Goal: Task Accomplishment & Management: Use online tool/utility

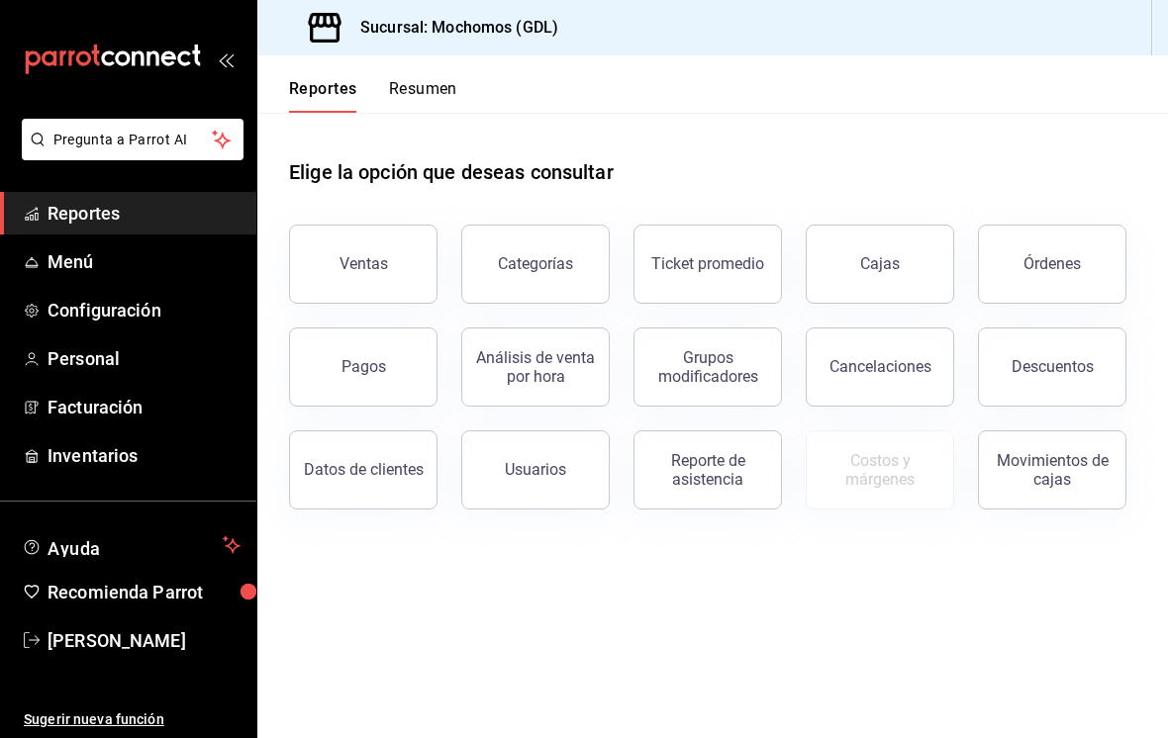
click at [1056, 244] on button "Órdenes" at bounding box center [1052, 264] width 148 height 79
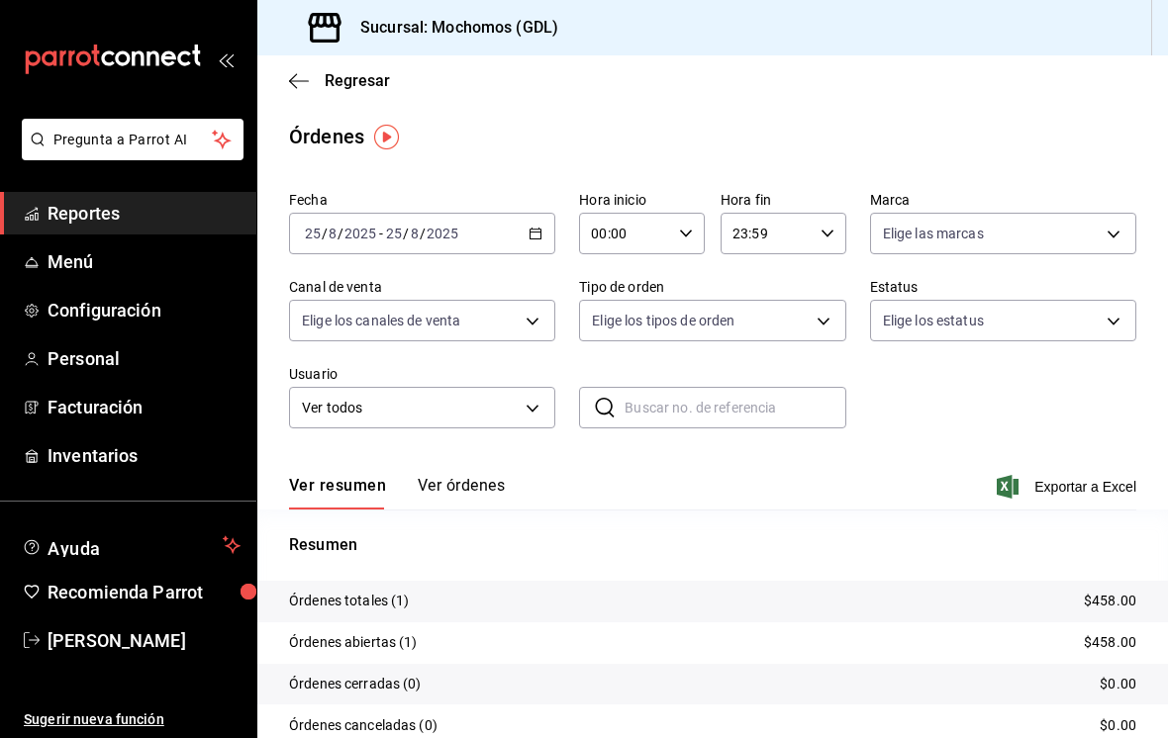
click at [445, 235] on input "2025" at bounding box center [442, 234] width 34 height 16
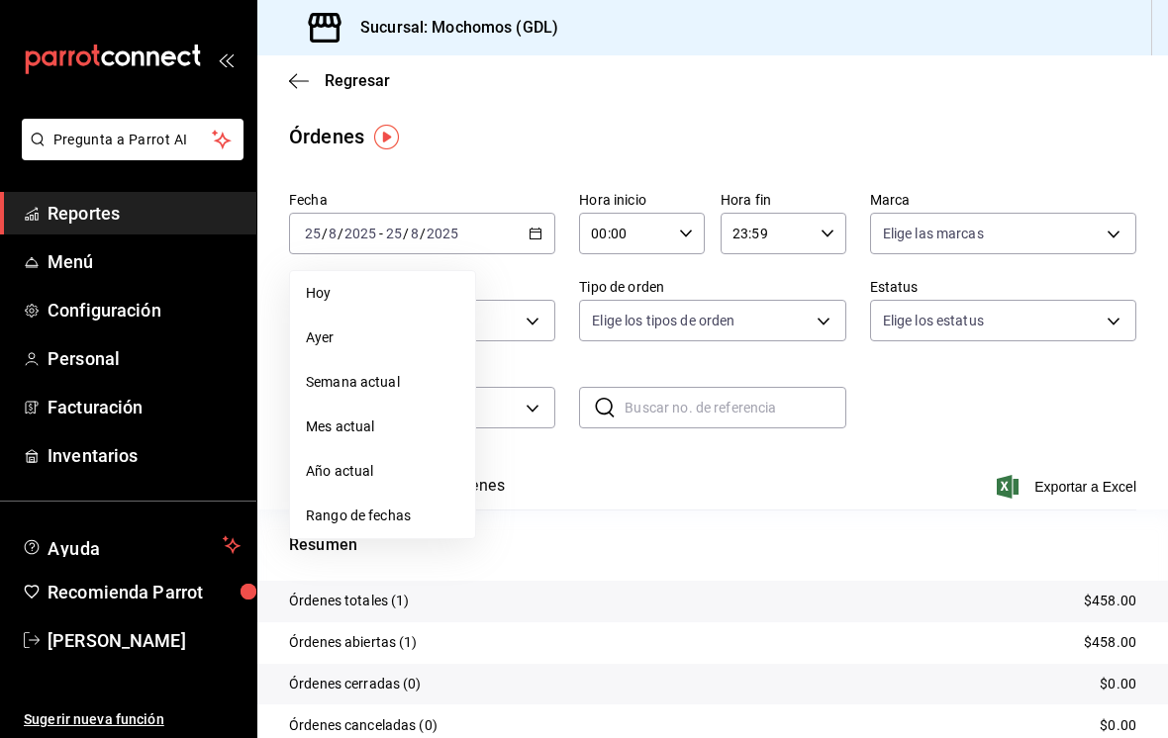
click at [372, 521] on span "Rango de fechas" at bounding box center [382, 516] width 153 height 21
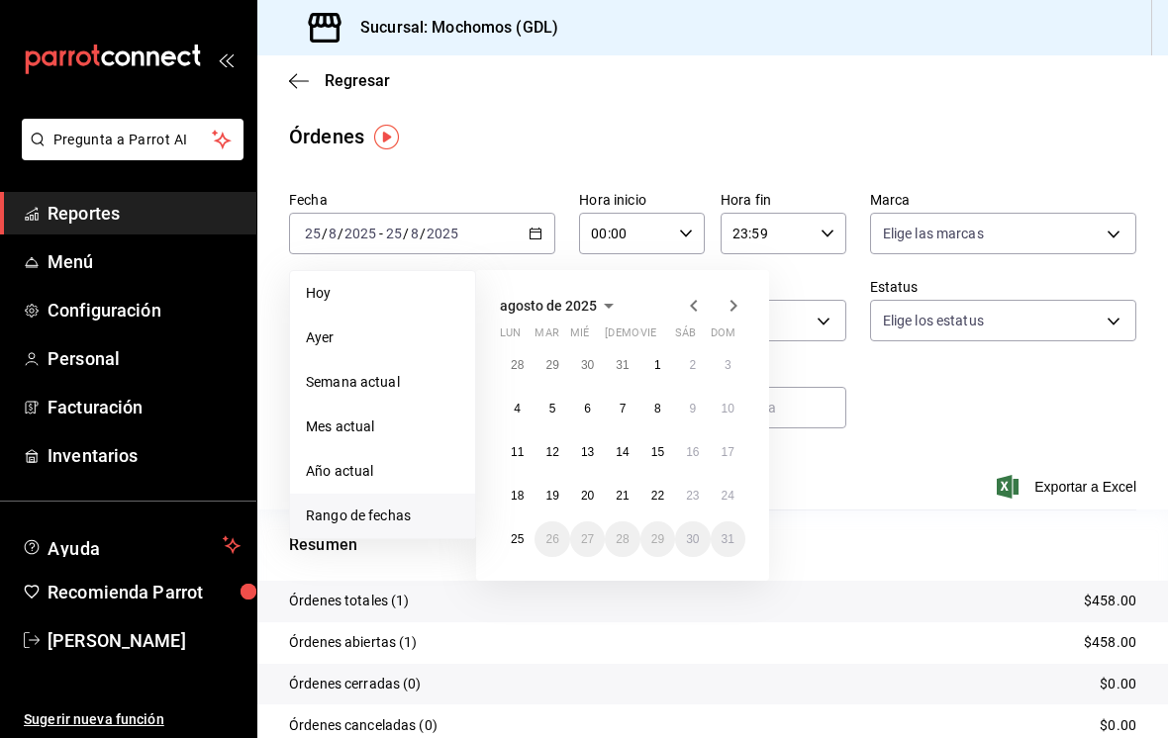
click at [696, 486] on button "23" at bounding box center [692, 496] width 35 height 36
click at [511, 534] on abbr "25" at bounding box center [517, 539] width 13 height 14
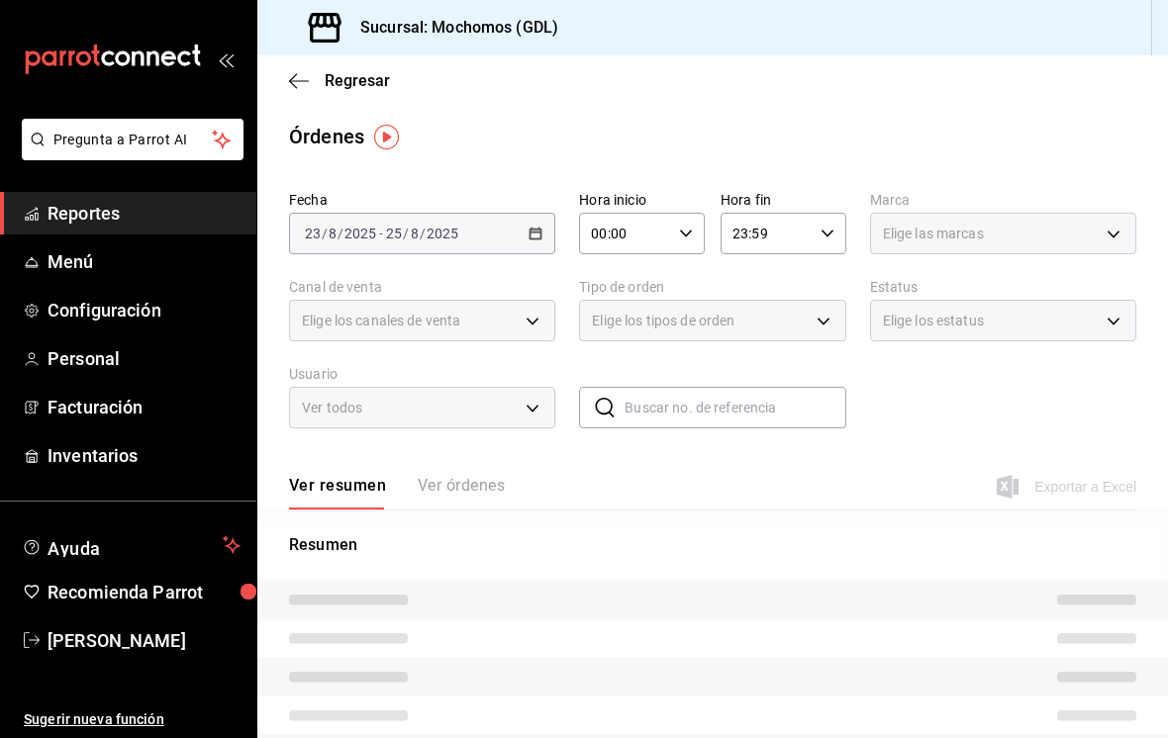
click at [669, 236] on input "00:00" at bounding box center [625, 234] width 92 height 40
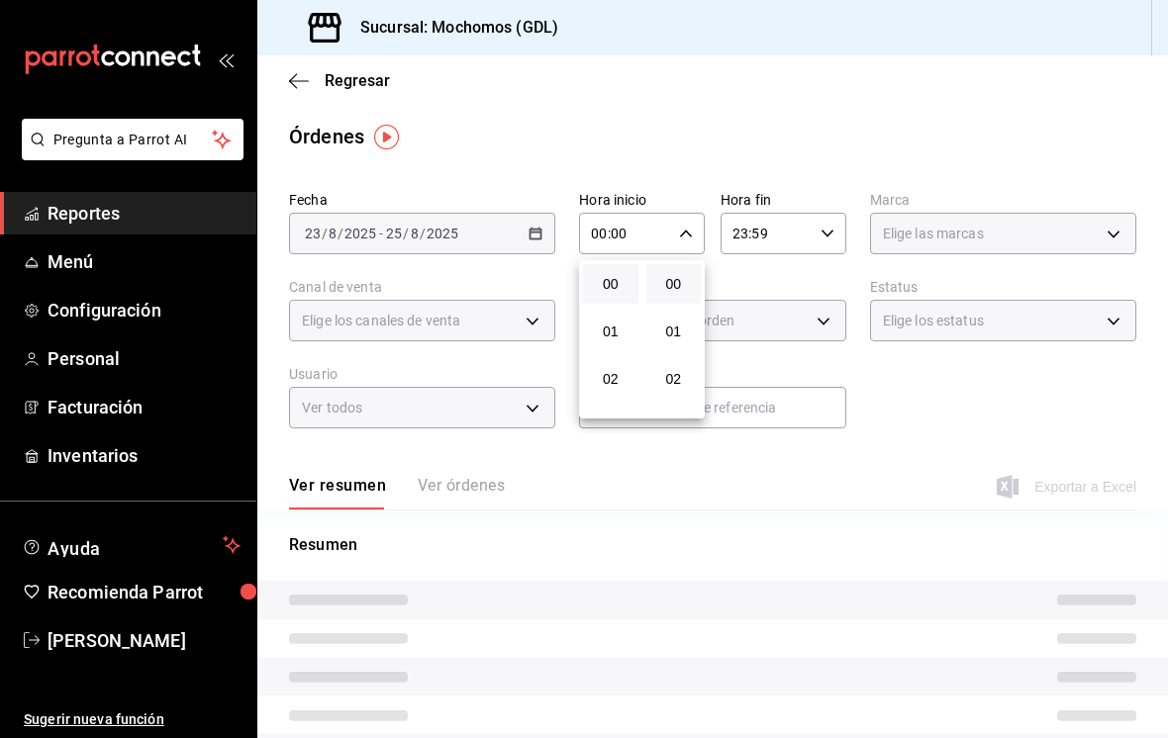
click at [681, 233] on div at bounding box center [584, 369] width 1168 height 738
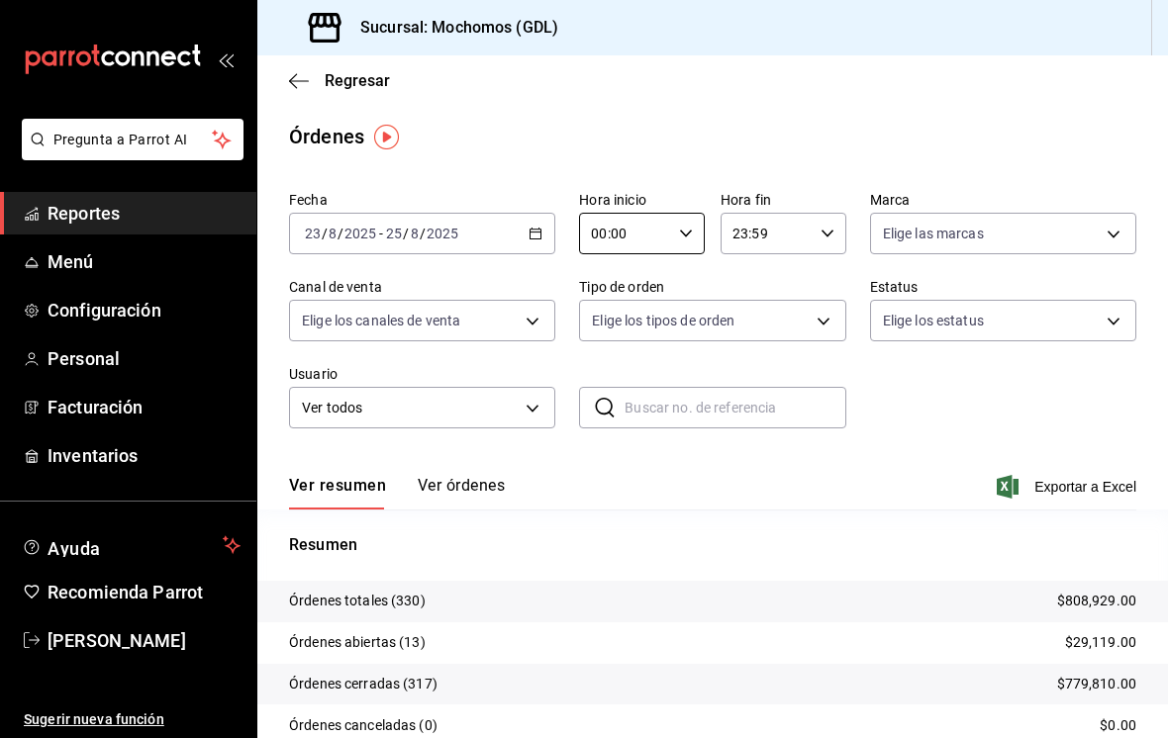
click at [683, 232] on icon "button" at bounding box center [686, 234] width 14 height 14
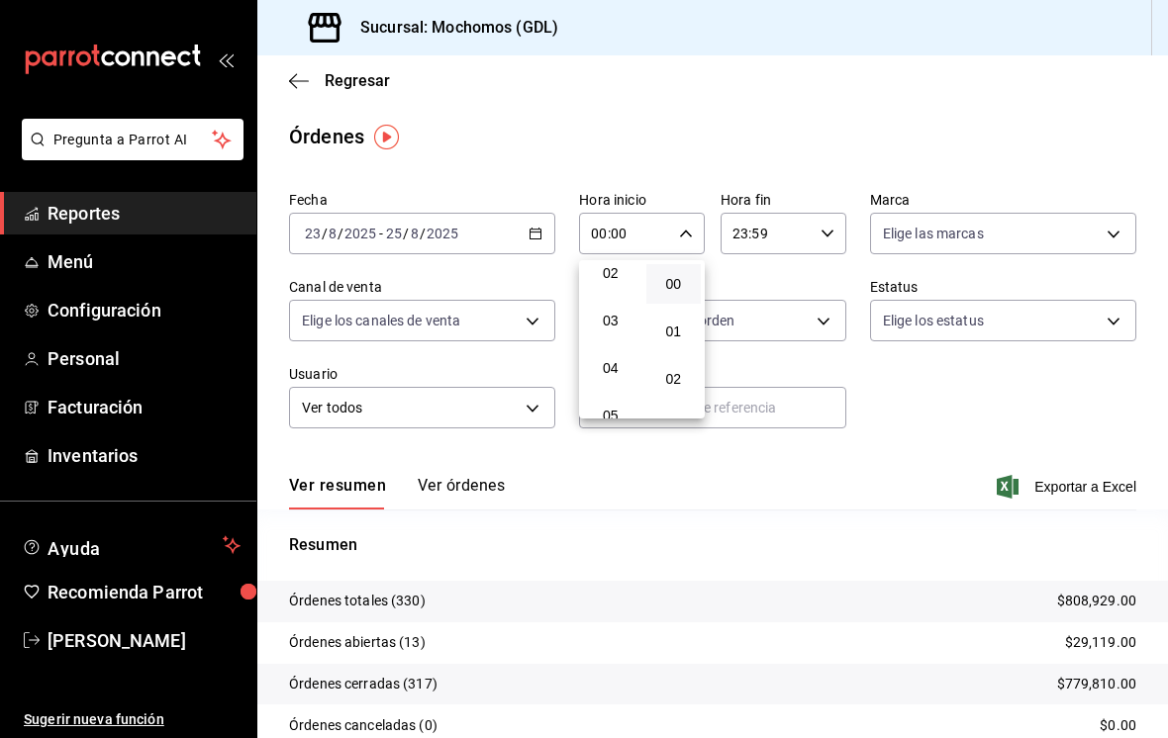
scroll to position [114, 0]
click at [612, 368] on span "04" at bounding box center [611, 360] width 32 height 16
type input "04:00"
click at [927, 407] on div at bounding box center [584, 369] width 1168 height 738
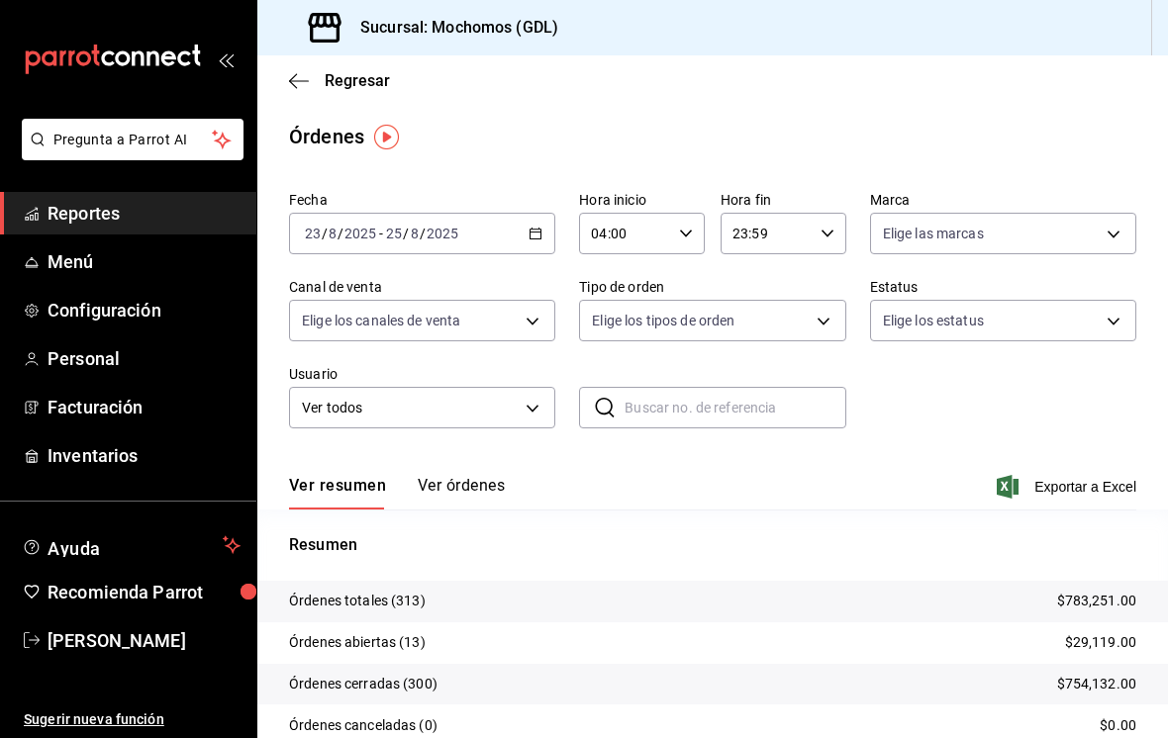
click at [940, 222] on body "Pregunta a Parrot AI Reportes Menú Configuración Personal Facturación Inventari…" at bounding box center [584, 369] width 1168 height 738
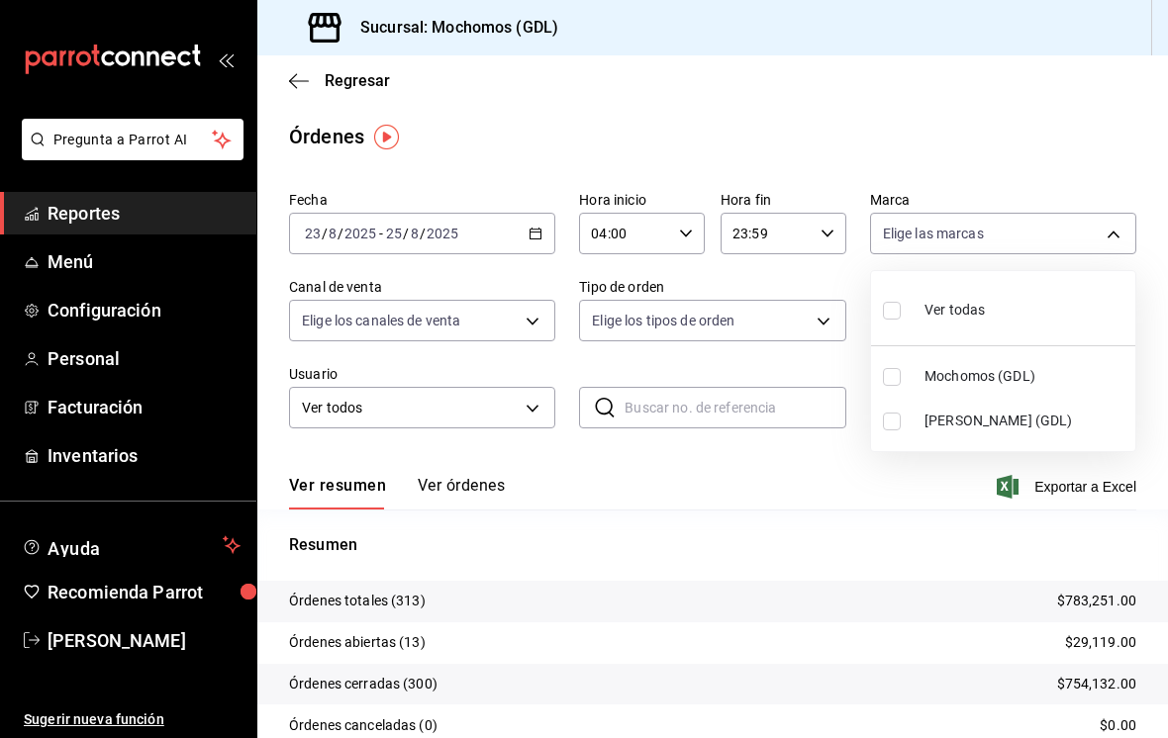
click at [892, 425] on input "checkbox" at bounding box center [892, 422] width 18 height 18
checkbox input "true"
type input "9cac9703-0c5a-4d8b-addd-5b6b571d65b9"
click at [534, 313] on div at bounding box center [584, 369] width 1168 height 738
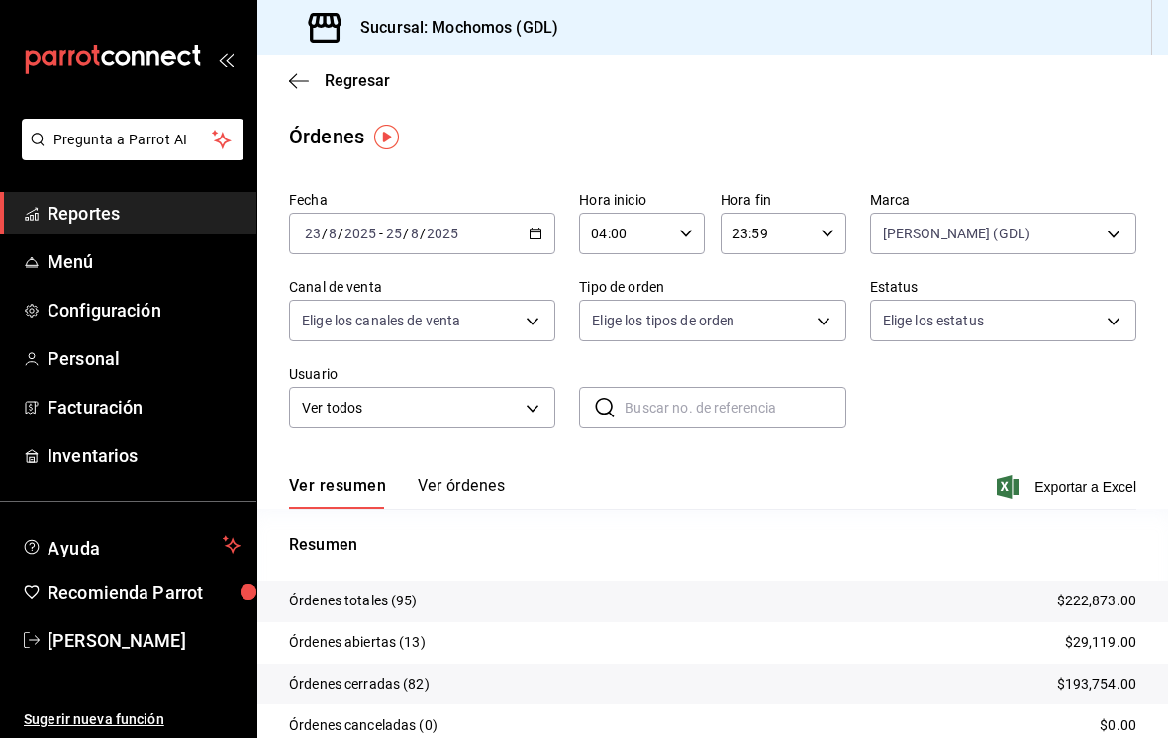
click at [525, 315] on body "Pregunta a Parrot AI Reportes Menú Configuración Personal Facturación Inventari…" at bounding box center [584, 369] width 1168 height 738
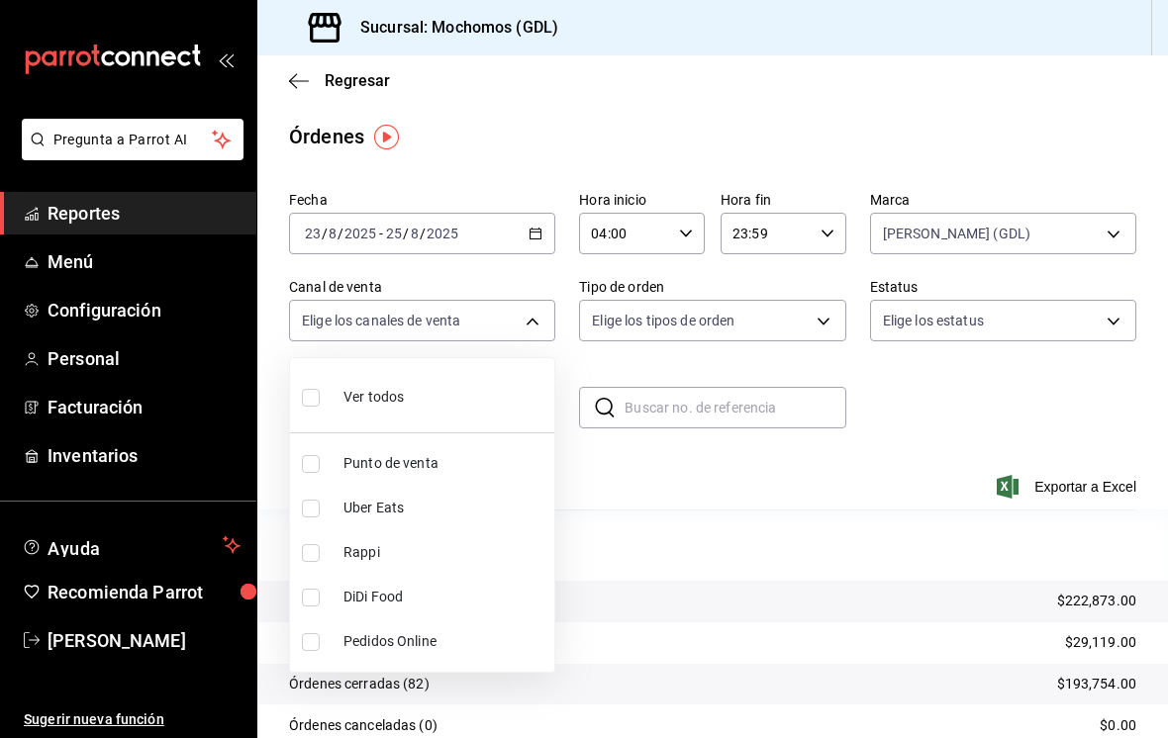
click at [314, 389] on input "checkbox" at bounding box center [311, 398] width 18 height 18
checkbox input "true"
type input "PARROT,UBER_EATS,RAPPI,DIDI_FOOD,ONLINE"
checkbox input "true"
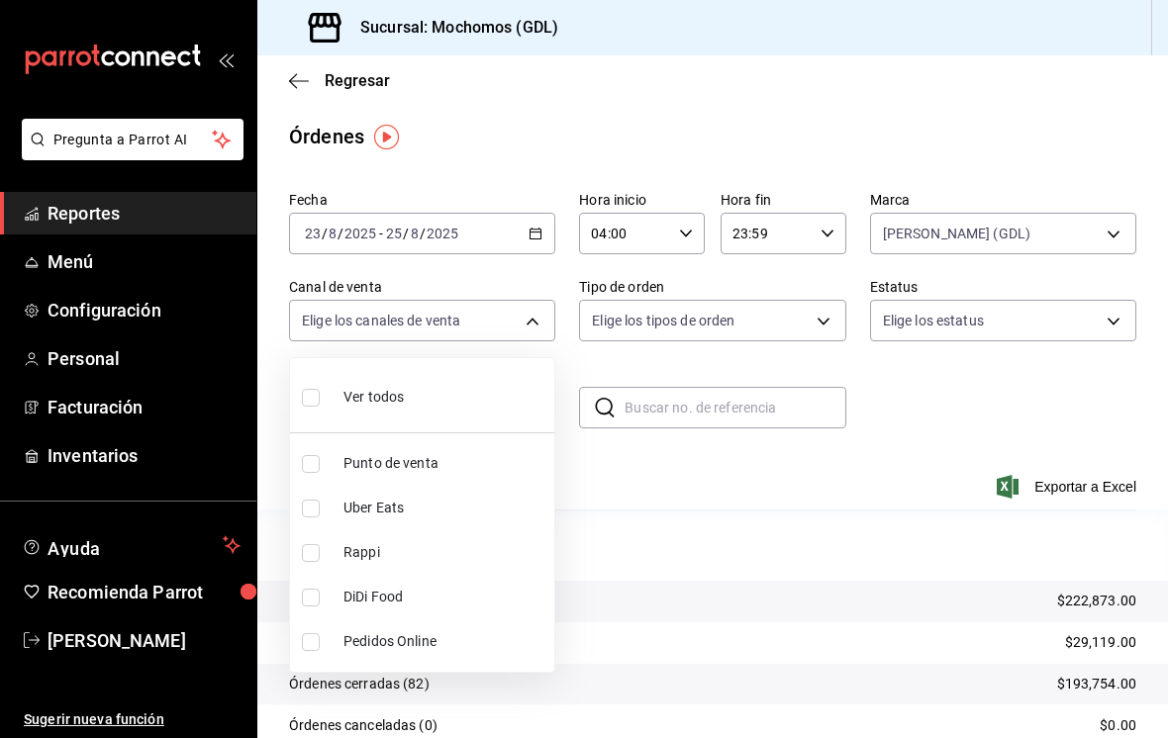
checkbox input "true"
click at [757, 327] on div at bounding box center [584, 369] width 1168 height 738
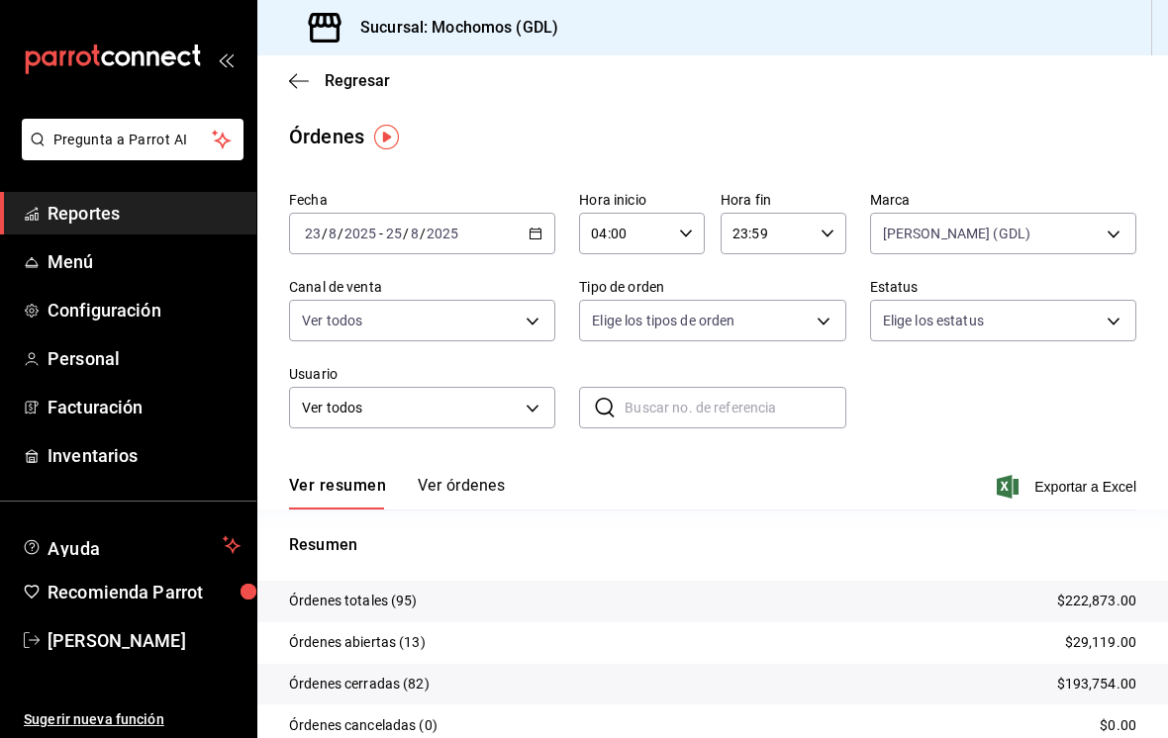
click at [735, 315] on body "Pregunta a Parrot AI Reportes Menú Configuración Personal Facturación Inventari…" at bounding box center [584, 369] width 1168 height 738
click at [595, 400] on input "checkbox" at bounding box center [601, 398] width 18 height 18
checkbox input "true"
type input "c3d0baef-30c0-4718-9d76-caab43e27316,13c4cc4a-99d2-42c0-ba96-c3de8c08c13d,7b791…"
checkbox input "true"
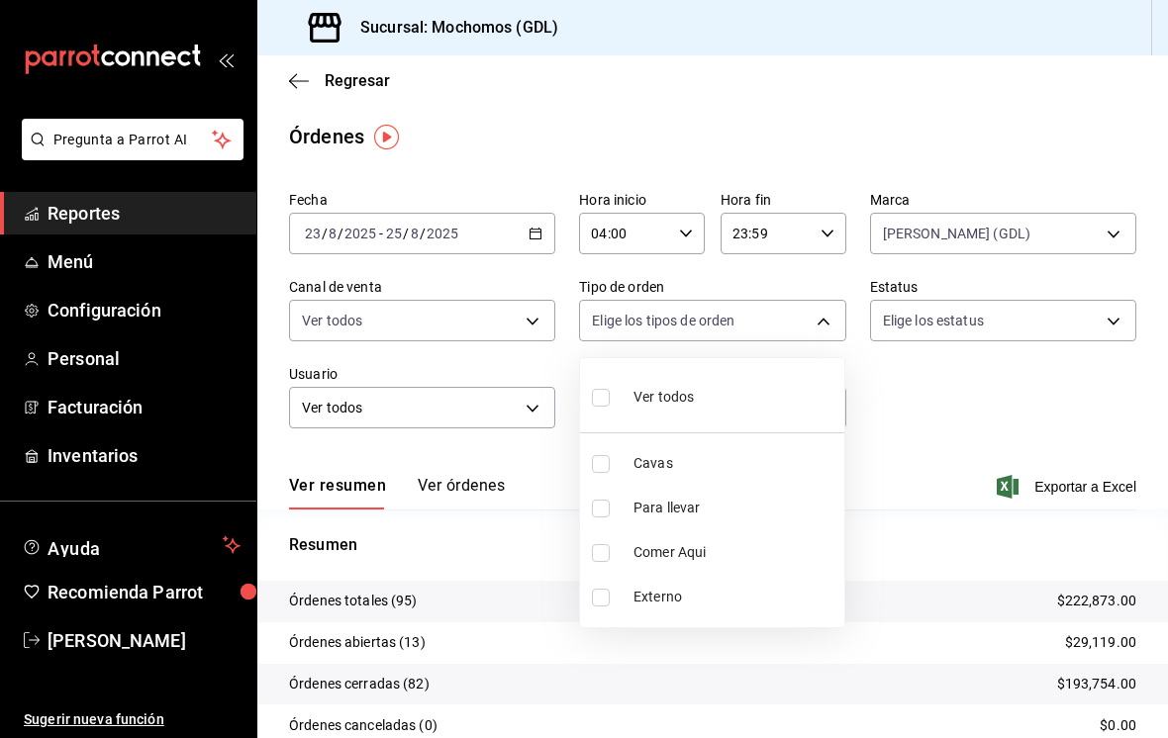
checkbox input "true"
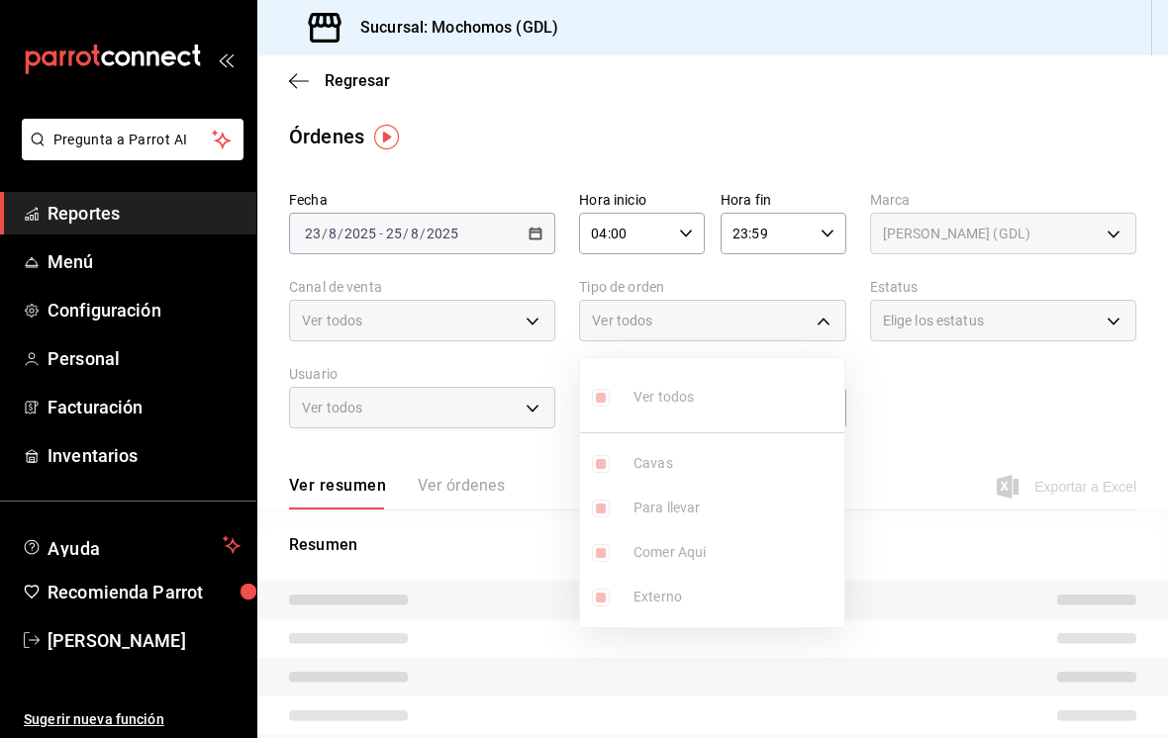
click at [926, 322] on div at bounding box center [584, 369] width 1168 height 738
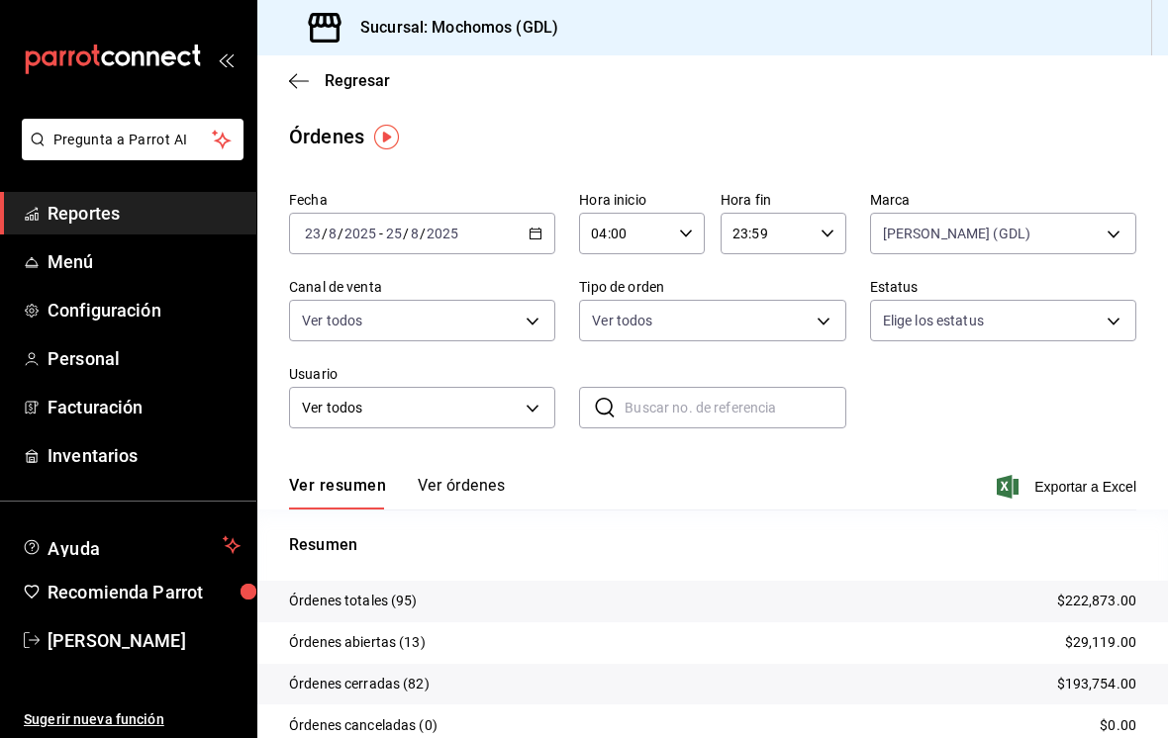
click at [951, 323] on body "Pregunta a Parrot AI Reportes Menú Configuración Personal Facturación Inventari…" at bounding box center [584, 369] width 1168 height 738
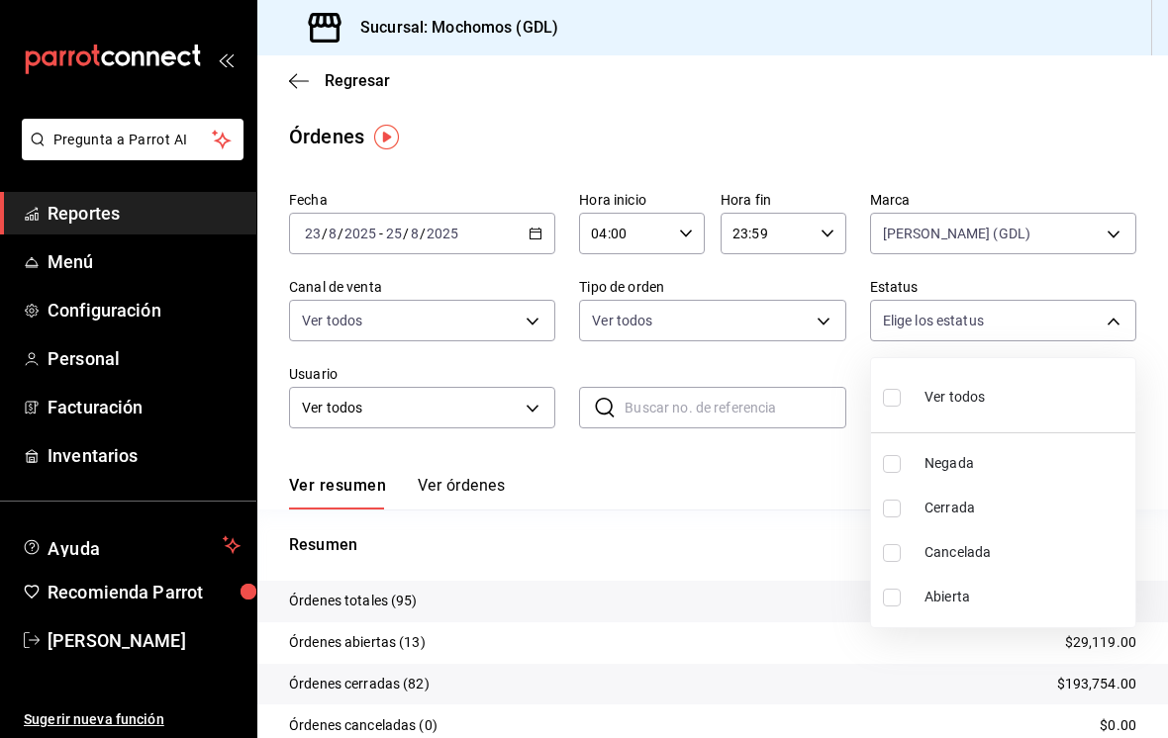
click at [895, 394] on input "checkbox" at bounding box center [892, 398] width 18 height 18
checkbox input "true"
type input "DENIED,FINISHED,CANCELED,OPEN"
checkbox input "true"
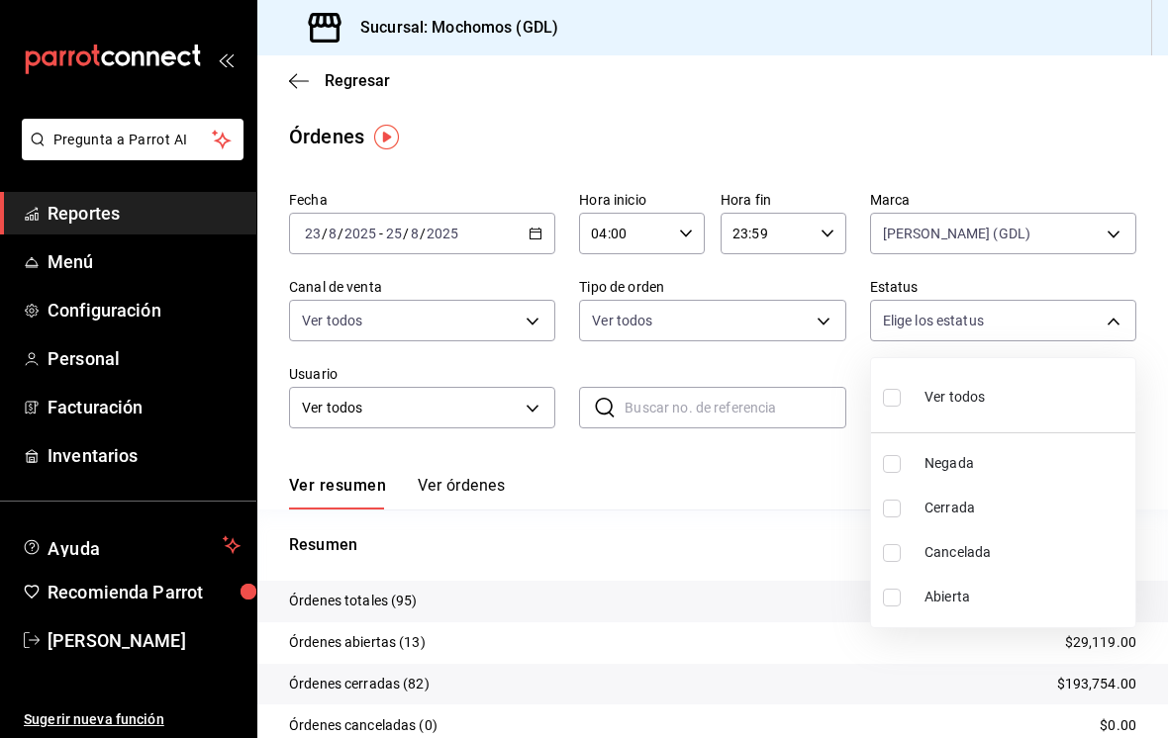
checkbox input "true"
click at [686, 409] on div at bounding box center [584, 369] width 1168 height 738
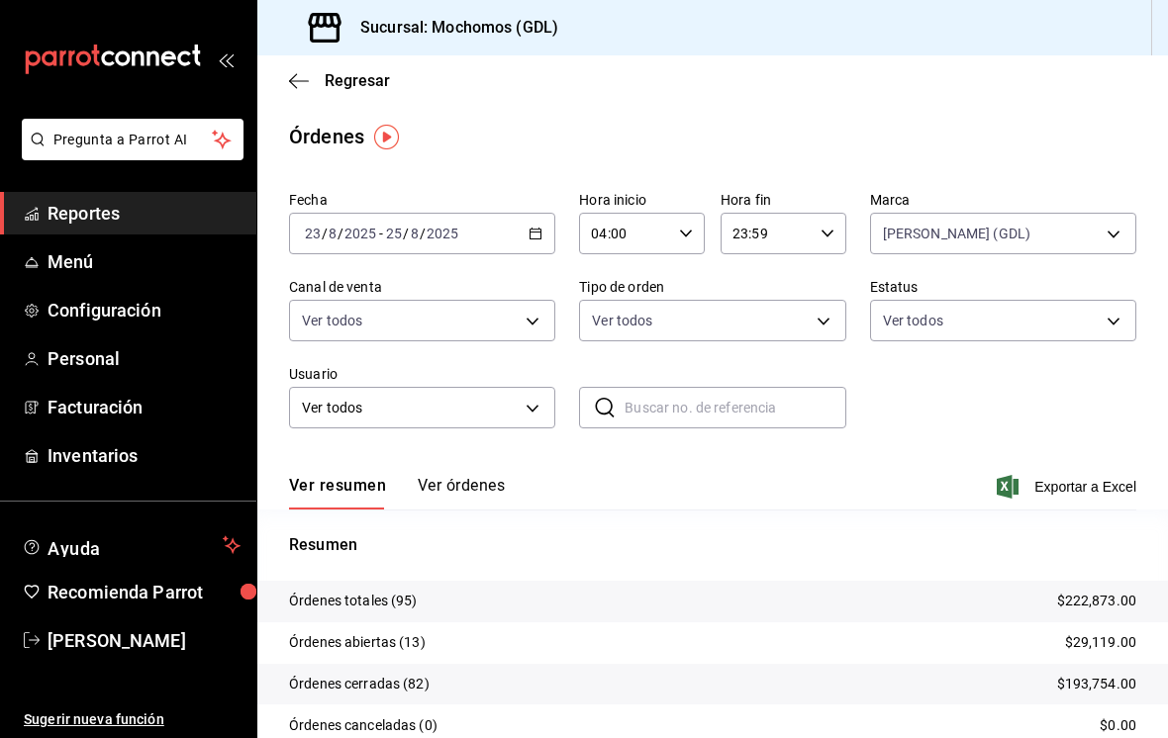
click at [455, 506] on button "Ver órdenes" at bounding box center [461, 493] width 87 height 34
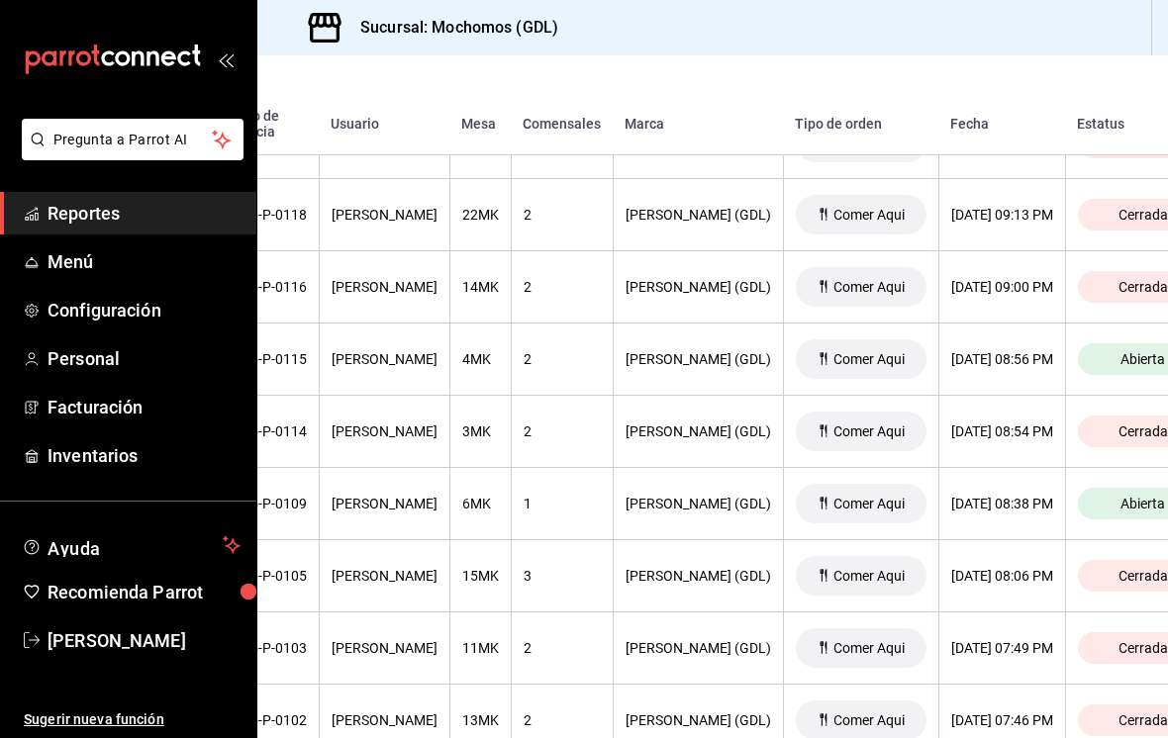
scroll to position [1298, 235]
click at [552, 278] on div "2" at bounding box center [561, 286] width 77 height 16
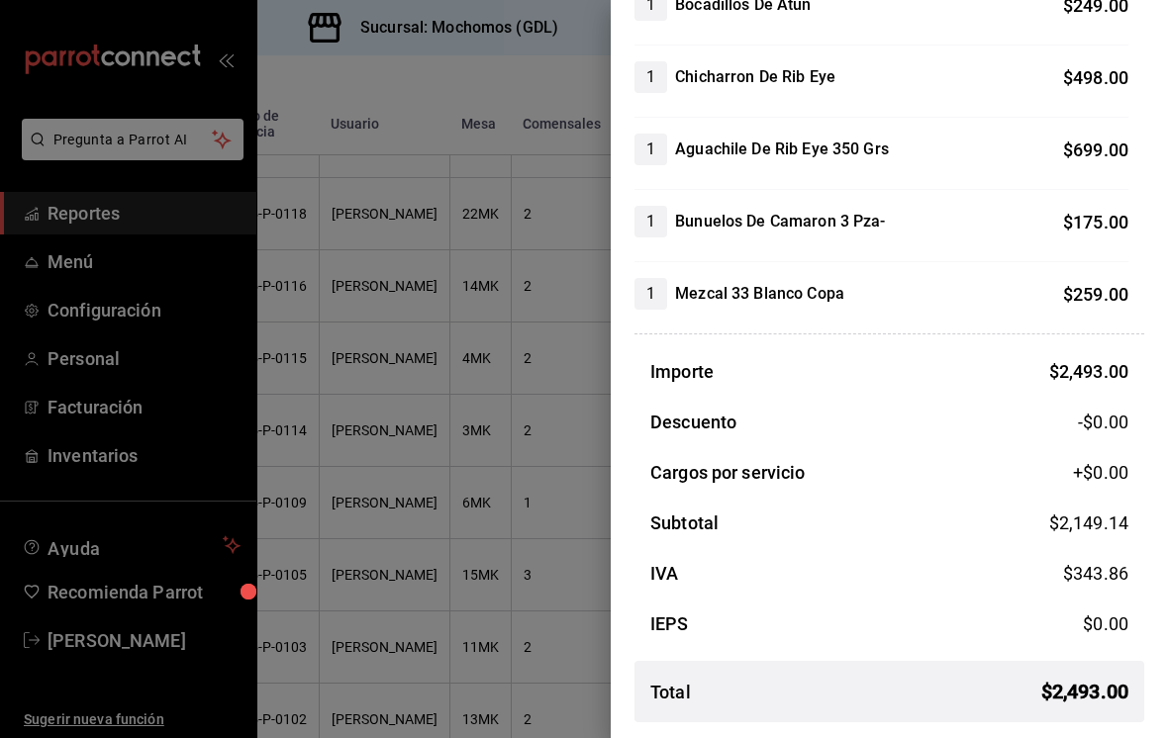
scroll to position [461, 0]
